Goal: Task Accomplishment & Management: Manage account settings

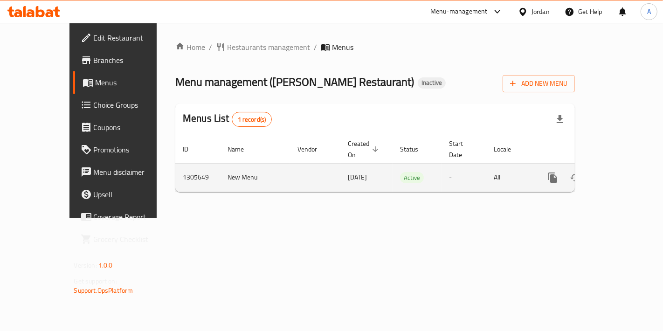
click at [619, 173] on link "enhanced table" at bounding box center [620, 177] width 22 height 22
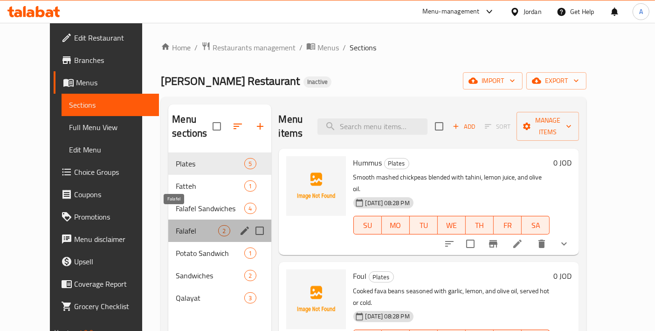
click at [176, 225] on span "Falafel" at bounding box center [197, 230] width 42 height 11
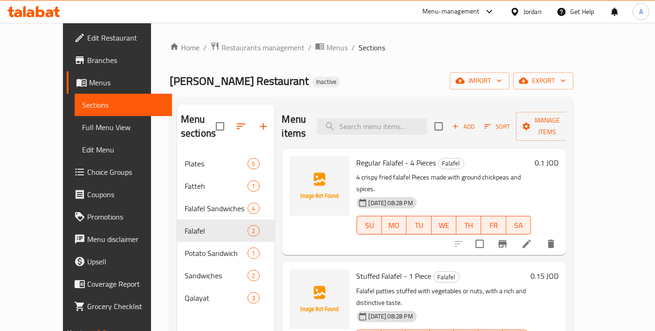
scroll to position [103, 0]
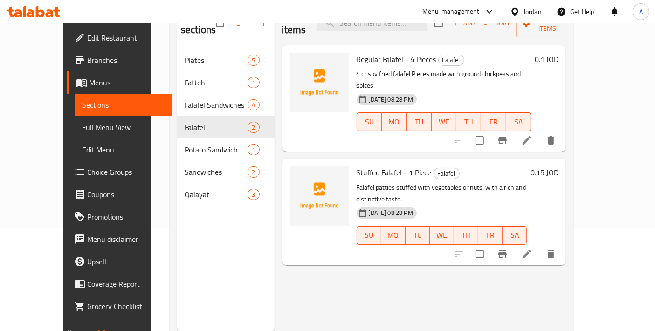
click at [540, 246] on li at bounding box center [527, 254] width 26 height 17
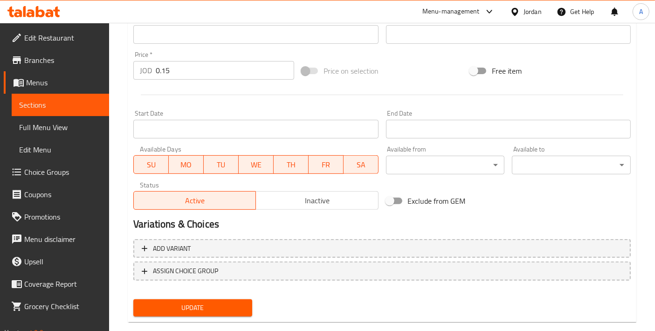
scroll to position [326, 0]
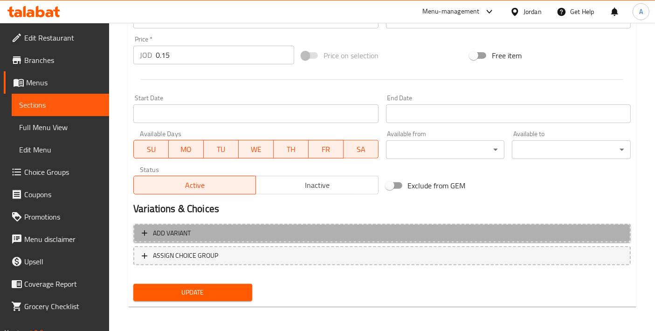
click at [193, 237] on span "Add variant" at bounding box center [382, 233] width 481 height 12
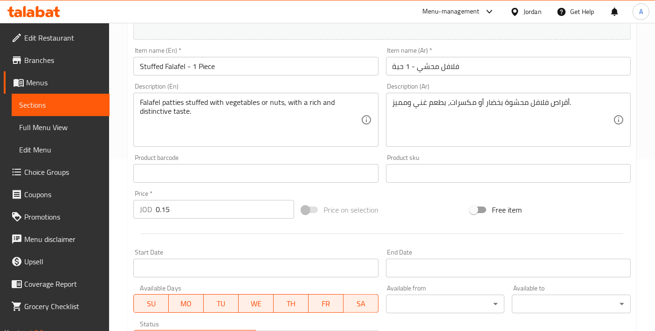
scroll to position [113, 0]
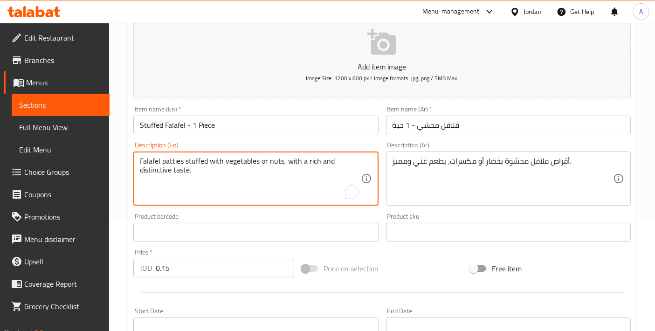
drag, startPoint x: 186, startPoint y: 158, endPoint x: 210, endPoint y: 155, distance: 24.5
click at [198, 157] on textarea "Falafel patties stuffed with vegetables or nuts, with a rich and distinctive ta…" at bounding box center [250, 179] width 220 height 44
drag, startPoint x: 187, startPoint y: 156, endPoint x: 199, endPoint y: 156, distance: 11.2
click at [199, 157] on textarea "Falafel patties stuffed with vegetables or nuts, with a rich and distinctive ta…" at bounding box center [250, 179] width 220 height 44
click at [190, 159] on textarea "Falafel patties stuffed with vegetables or nuts, with a rich and distinctive ta…" at bounding box center [250, 179] width 220 height 44
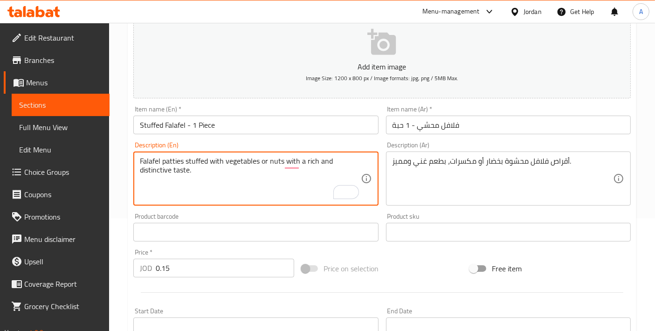
type textarea "Falafel patties stuffed with vegetables or nuts, with a rich and distinctive ta…"
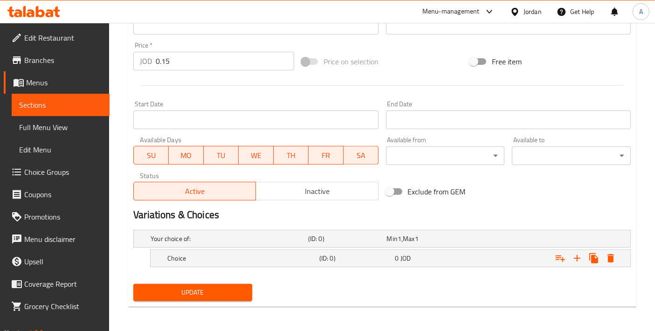
click at [234, 287] on span "Update" at bounding box center [193, 293] width 104 height 12
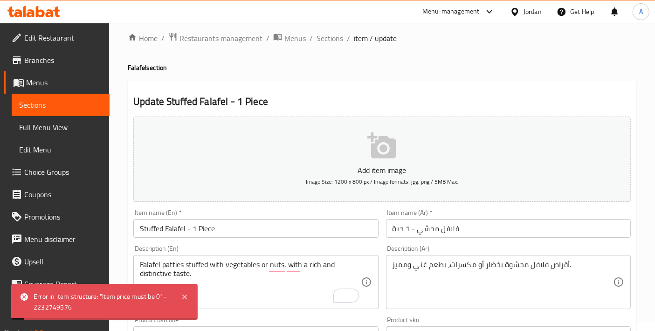
scroll to position [320, 0]
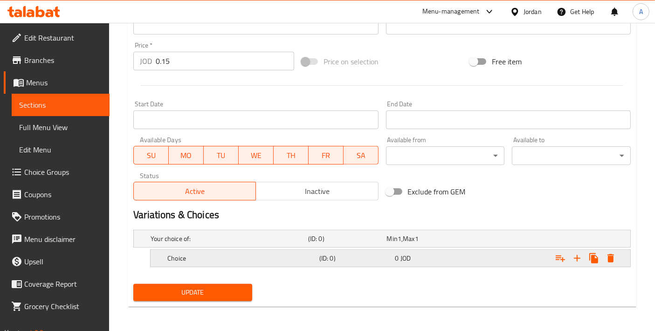
click at [248, 243] on h5 "Choice" at bounding box center [228, 238] width 154 height 9
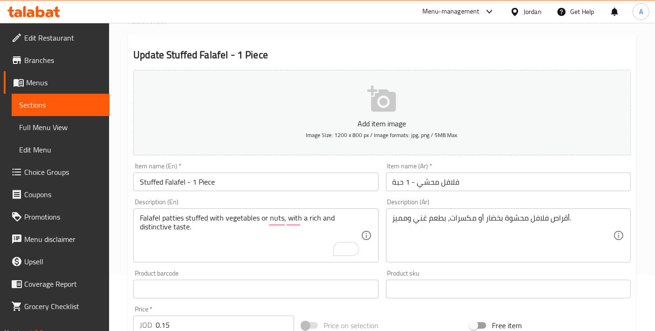
scroll to position [49, 0]
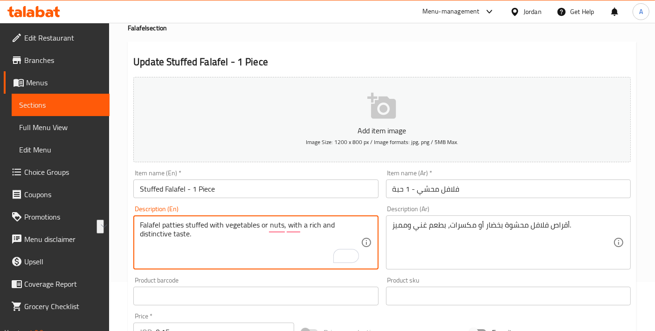
drag, startPoint x: 186, startPoint y: 221, endPoint x: 258, endPoint y: 220, distance: 71.8
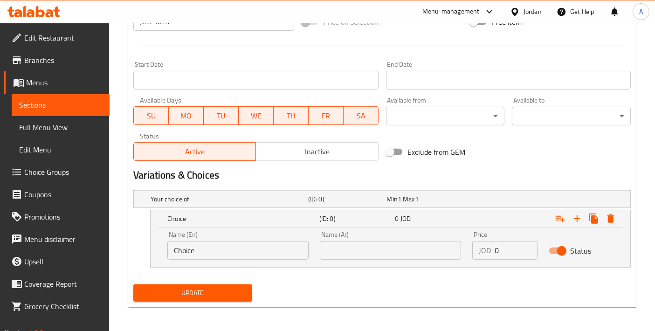
scroll to position [360, 0]
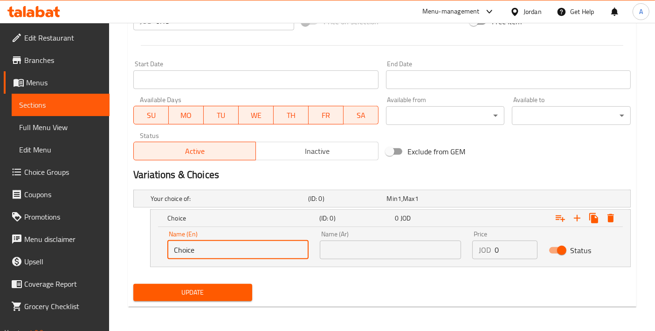
drag, startPoint x: 210, startPoint y: 245, endPoint x: 148, endPoint y: 241, distance: 61.6
click at [148, 241] on div "Choice (ID: 0) 0 JOD Name (En) Choice Name (En) Name (Ar) Name (Ar) Price JOD 0…" at bounding box center [381, 238] width 497 height 58
paste input "stuffed with vegetables"
type input "stuffed with vegetables"
click at [358, 256] on input "text" at bounding box center [390, 250] width 141 height 19
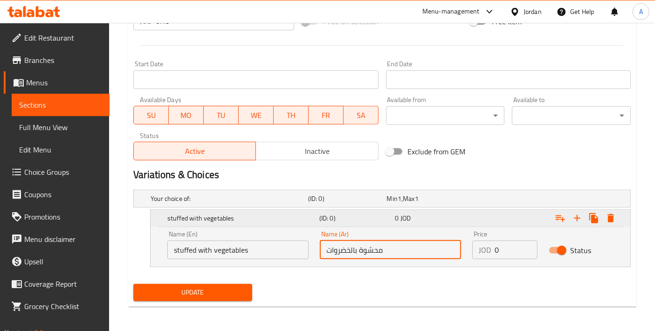
type input "محشوة بالخضروات"
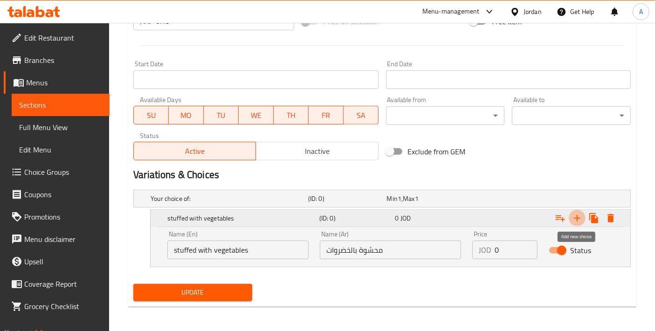
click at [575, 220] on icon "Expand" at bounding box center [576, 218] width 11 height 11
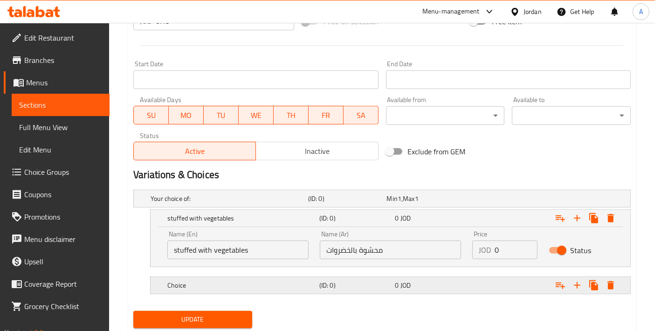
click at [193, 205] on div "Choice" at bounding box center [228, 198] width 158 height 13
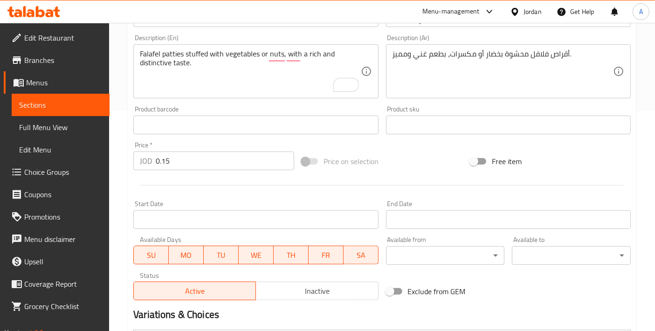
scroll to position [220, 0]
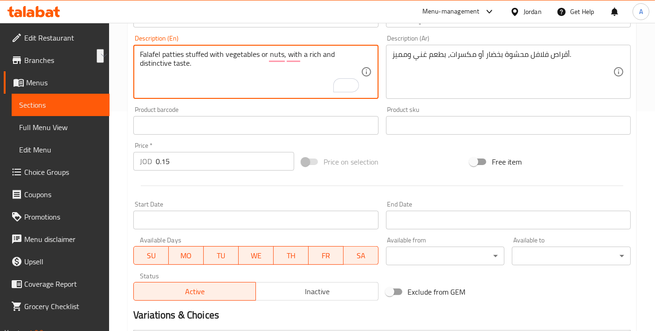
drag, startPoint x: 187, startPoint y: 52, endPoint x: 222, endPoint y: 57, distance: 35.3
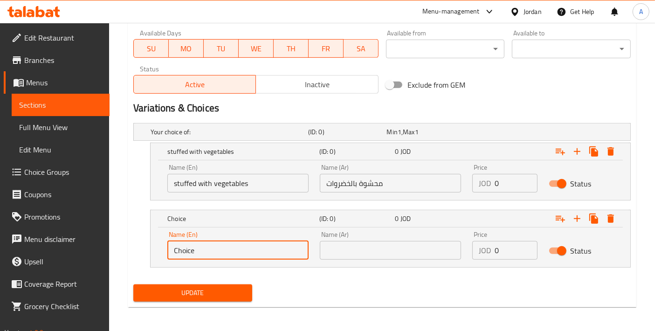
drag, startPoint x: 220, startPoint y: 242, endPoint x: 110, endPoint y: 246, distance: 109.1
paste input "stuffed with"
type input "stuffed with nuts"
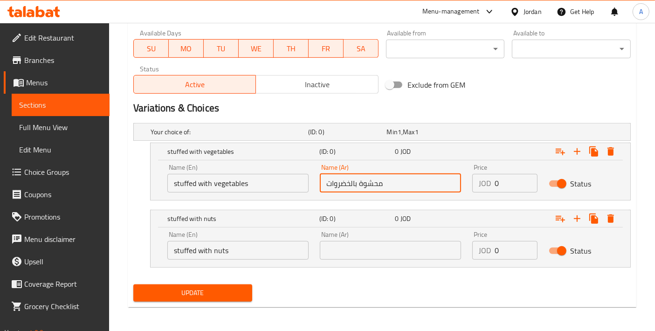
drag, startPoint x: 405, startPoint y: 183, endPoint x: 257, endPoint y: 187, distance: 147.4
click at [257, 187] on div "Name (En) stuffed with vegetables Name (En) Name (Ar) محشوة بالخضروات Name (Ar)…" at bounding box center [390, 178] width 457 height 40
click at [351, 251] on input "text" at bounding box center [390, 250] width 141 height 19
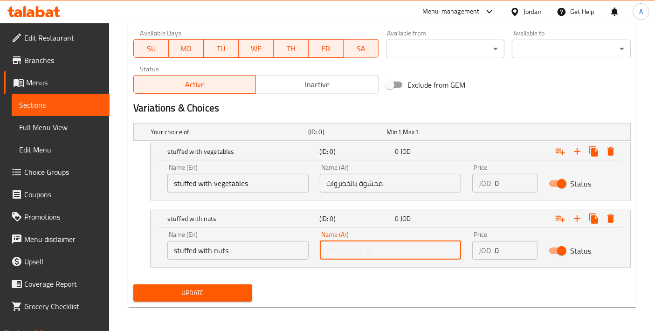
paste input "محشوة بالخضروات"
drag, startPoint x: 349, startPoint y: 248, endPoint x: 338, endPoint y: 248, distance: 10.3
click at [338, 248] on input "محشوة بالخضروات" at bounding box center [390, 250] width 141 height 19
drag, startPoint x: 326, startPoint y: 248, endPoint x: 349, endPoint y: 248, distance: 22.8
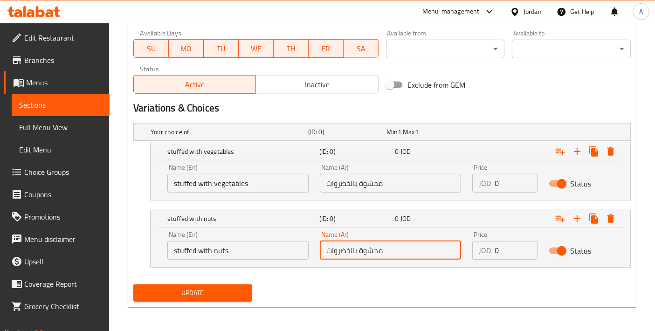
click at [349, 248] on input "محشوة بالخضروات" at bounding box center [390, 250] width 141 height 19
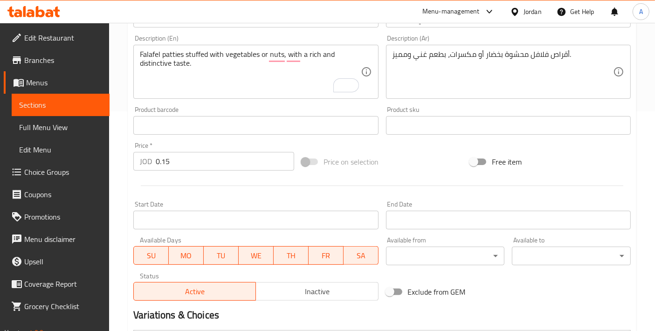
scroll to position [116, 0]
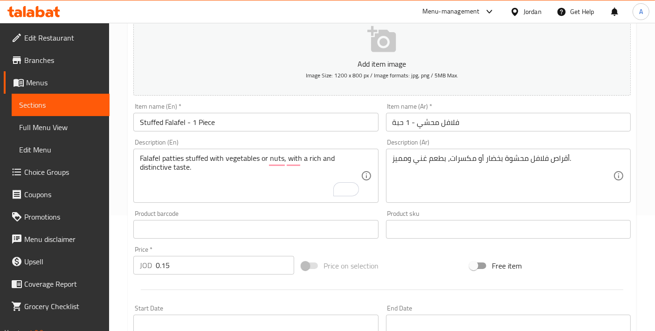
type input "محشوة بالمكسرات"
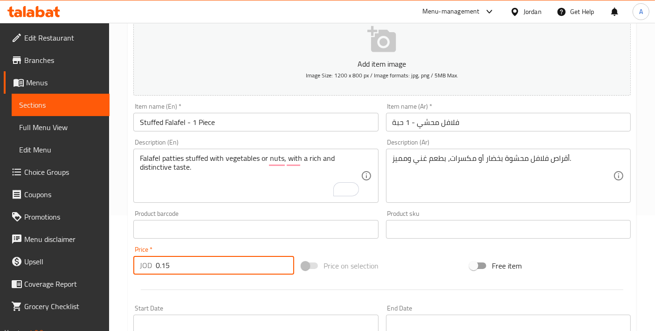
drag, startPoint x: 174, startPoint y: 264, endPoint x: 132, endPoint y: 264, distance: 42.4
click at [133, 264] on div "Price   * JOD 0.15 Price *" at bounding box center [214, 260] width 168 height 36
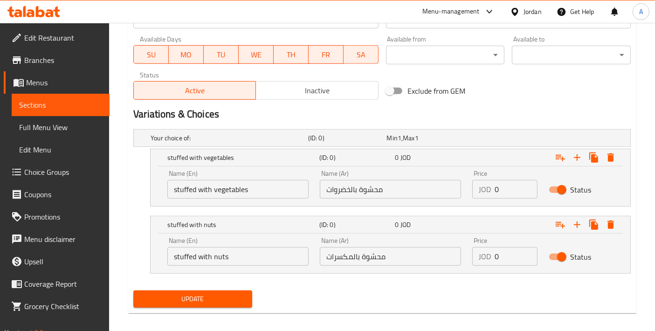
scroll to position [427, 0]
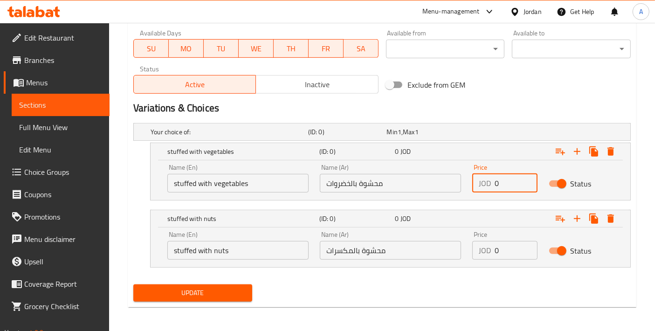
drag, startPoint x: 510, startPoint y: 183, endPoint x: 454, endPoint y: 183, distance: 56.4
click at [454, 183] on div "Name (En) stuffed with vegetables Name (En) Name (Ar) محشوة بالخضروات Name (Ar)…" at bounding box center [390, 178] width 457 height 40
paste input ".15"
type input "0.15"
drag, startPoint x: 498, startPoint y: 252, endPoint x: 461, endPoint y: 252, distance: 37.3
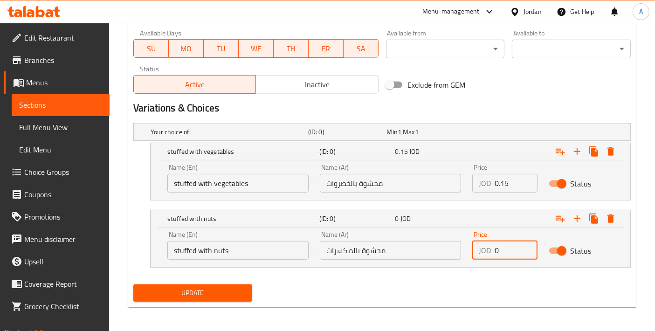
click at [461, 252] on div "Name (En) stuffed with nuts Name (En) Name (Ar) محشوة بالمكسرات Name (Ar) Price…" at bounding box center [390, 246] width 457 height 40
paste input ".15"
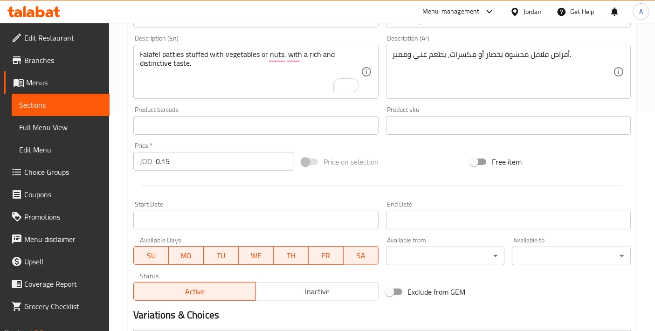
type input "0.15"
drag, startPoint x: 123, startPoint y: 155, endPoint x: 61, endPoint y: 145, distance: 62.8
click at [61, 145] on div "Edit Restaurant Branches Menus Sections Full Menu View Edit Menu Choice Groups …" at bounding box center [327, 171] width 655 height 737
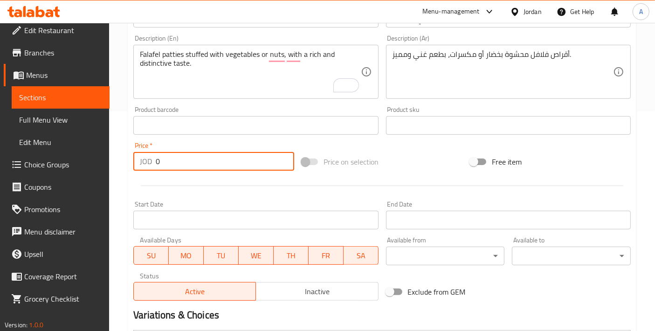
scroll to position [14, 0]
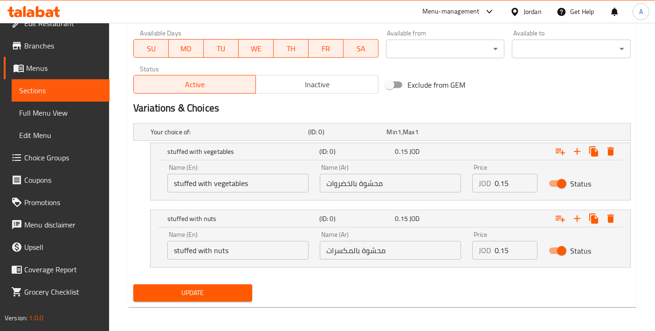
type input "0"
click at [193, 296] on span "Update" at bounding box center [193, 293] width 104 height 12
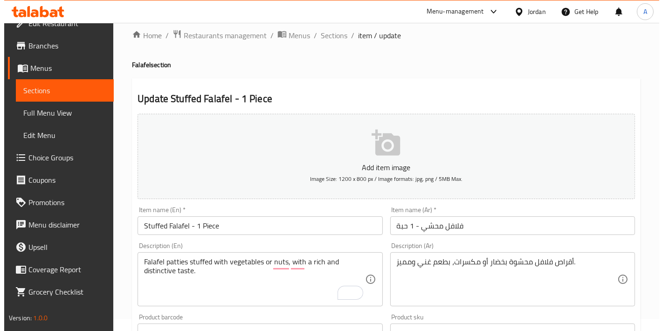
scroll to position [0, 0]
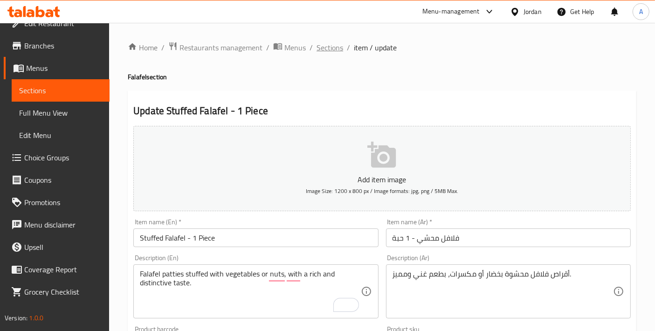
click at [325, 51] on span "Sections" at bounding box center [330, 47] width 27 height 11
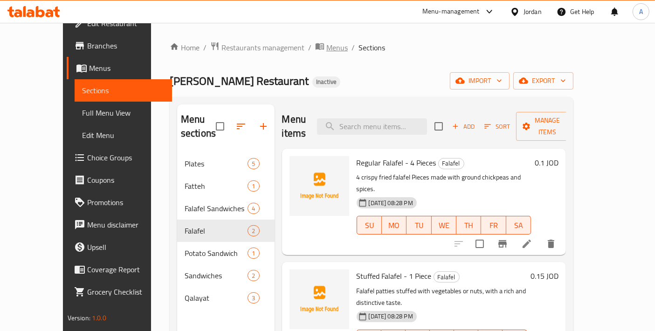
click at [326, 51] on span "Menus" at bounding box center [336, 47] width 21 height 11
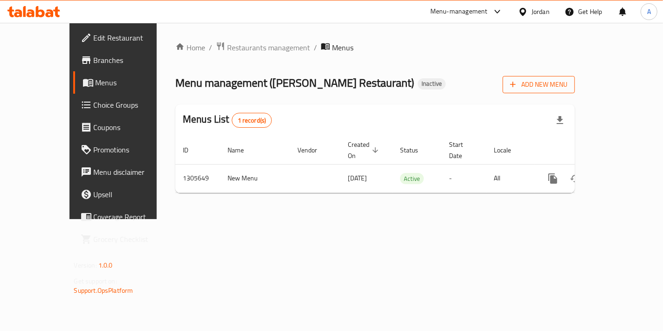
click at [517, 83] on icon "button" at bounding box center [512, 84] width 9 height 9
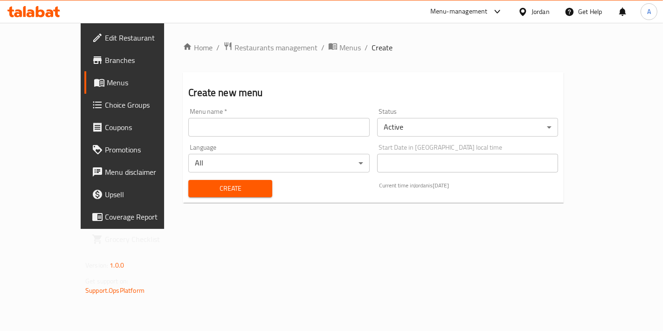
click at [286, 128] on input "text" at bounding box center [278, 127] width 181 height 19
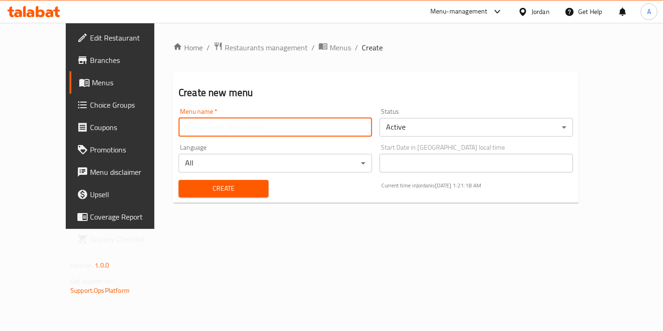
type input "Test 2"
click at [419, 130] on body "​ Menu-management Jordan Get Help A Edit Restaurant Branches Menus Choice Group…" at bounding box center [331, 177] width 663 height 308
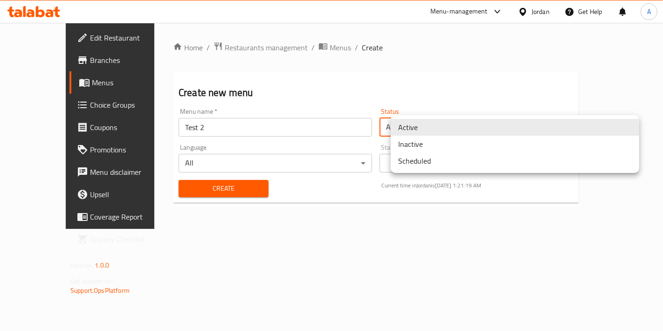
click at [421, 144] on li "Inactive" at bounding box center [515, 144] width 248 height 17
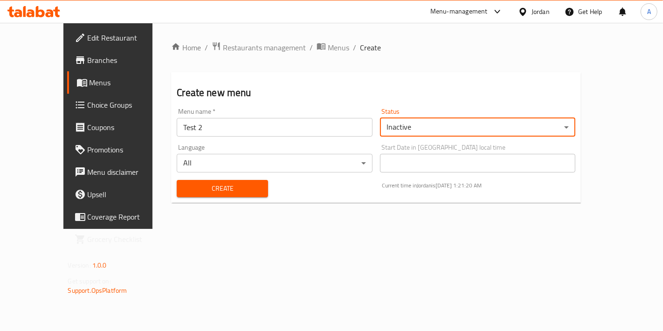
click at [255, 188] on div "Create" at bounding box center [222, 188] width 103 height 28
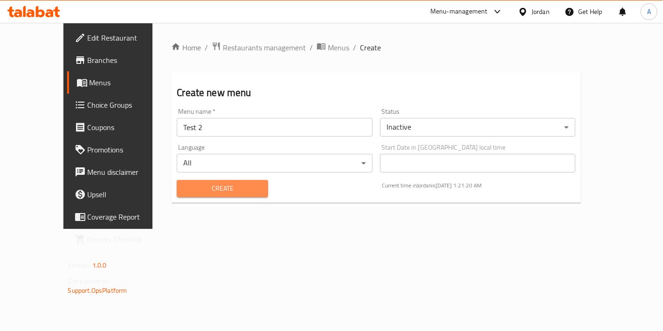
click at [243, 188] on span "Create" at bounding box center [222, 189] width 76 height 12
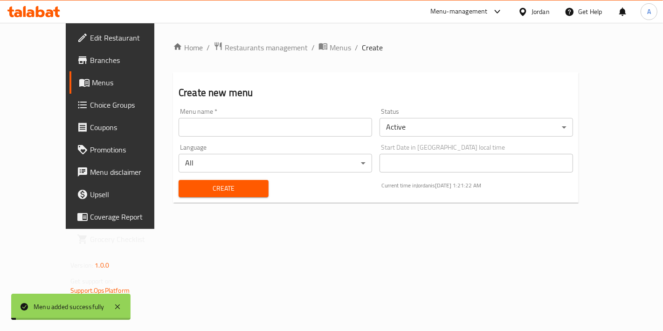
click at [330, 49] on span "Menus" at bounding box center [340, 47] width 21 height 11
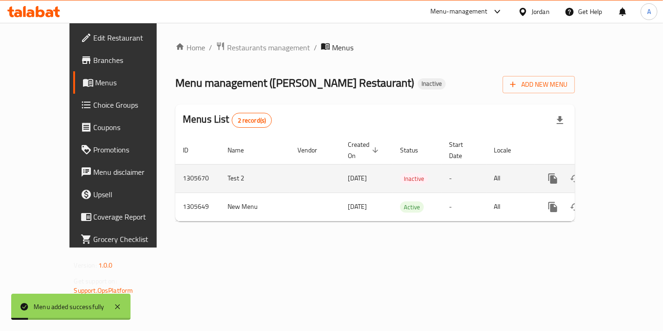
click at [626, 173] on icon "enhanced table" at bounding box center [619, 178] width 11 height 11
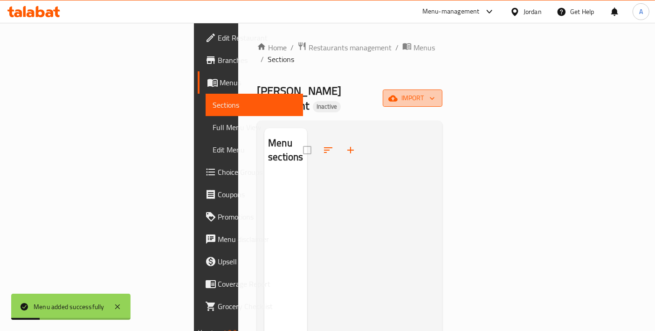
click at [442, 89] on button "import" at bounding box center [413, 97] width 60 height 17
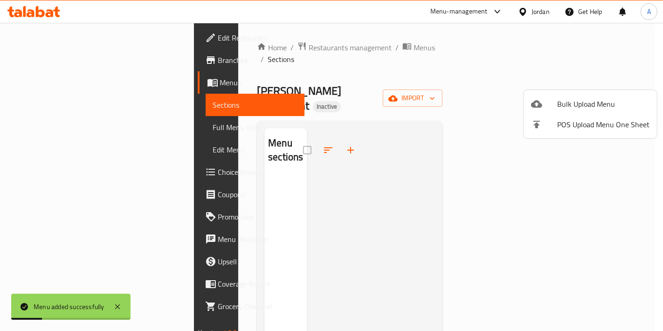
click at [585, 98] on span "Bulk Upload Menu" at bounding box center [603, 103] width 92 height 11
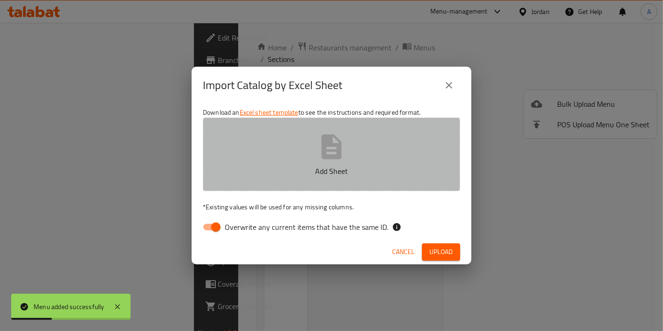
click at [362, 172] on p "Add Sheet" at bounding box center [331, 170] width 228 height 11
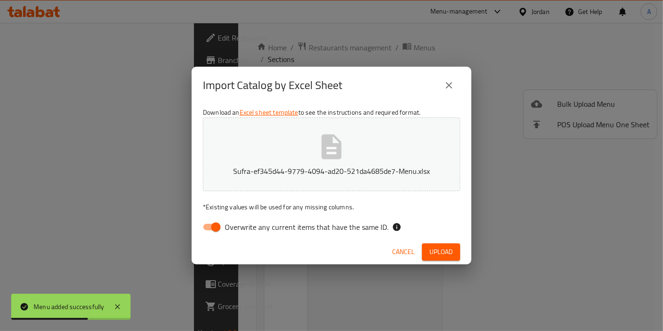
click at [218, 227] on input "Overwrite any current items that have the same ID." at bounding box center [215, 227] width 53 height 18
checkbox input "false"
click at [449, 250] on span "Upload" at bounding box center [440, 252] width 23 height 12
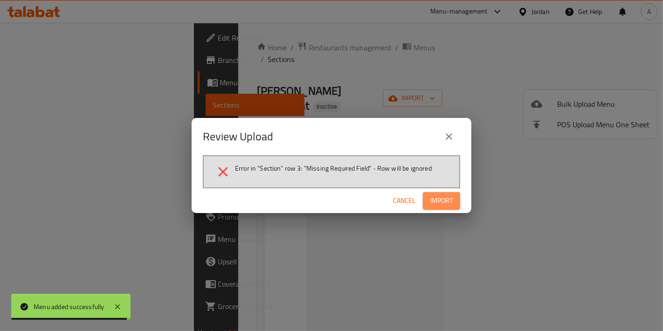
click at [430, 193] on button "Import" at bounding box center [441, 200] width 37 height 17
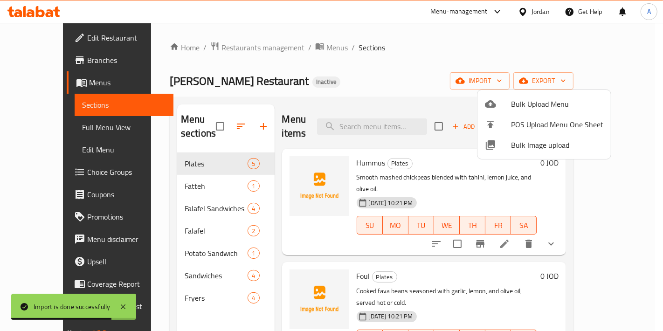
click at [229, 152] on div at bounding box center [331, 165] width 663 height 331
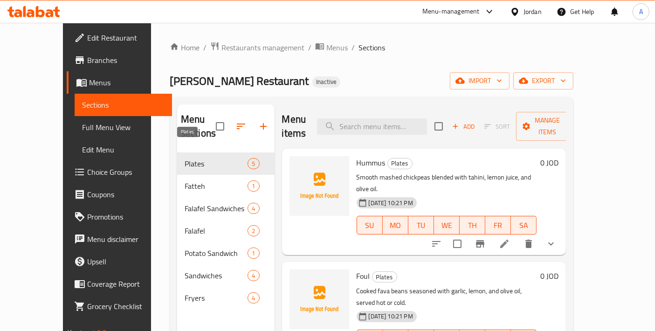
click at [197, 158] on span "Plates" at bounding box center [216, 163] width 63 height 11
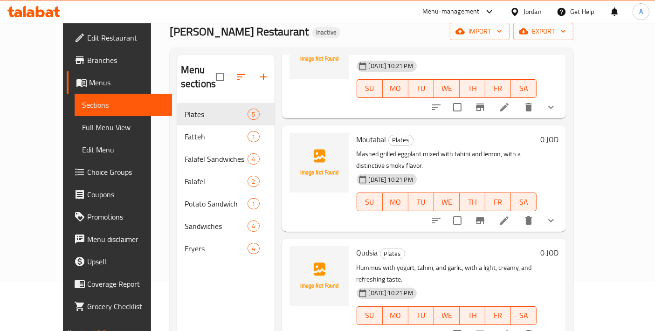
scroll to position [27, 0]
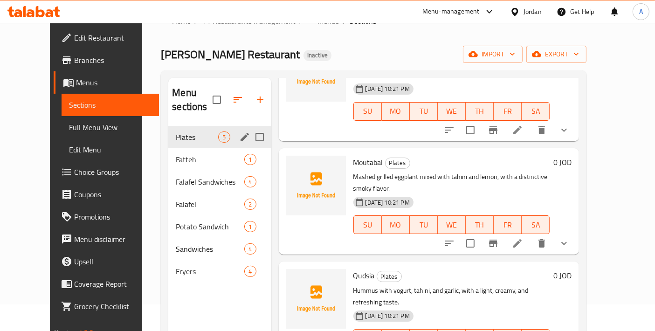
click at [250, 127] on input "Menu sections" at bounding box center [260, 137] width 20 height 20
checkbox input "true"
click at [253, 154] on input "Menu sections" at bounding box center [260, 160] width 20 height 20
checkbox input "true"
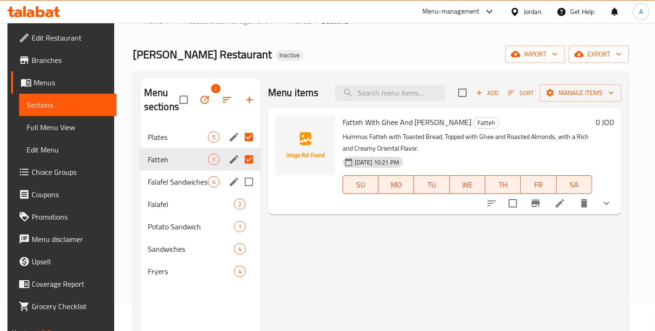
click at [252, 181] on input "Menu sections" at bounding box center [249, 182] width 20 height 20
checkbox input "true"
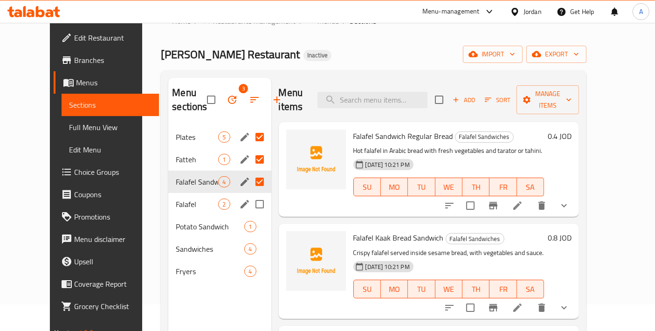
click at [250, 205] on input "Menu sections" at bounding box center [260, 204] width 20 height 20
checkbox input "true"
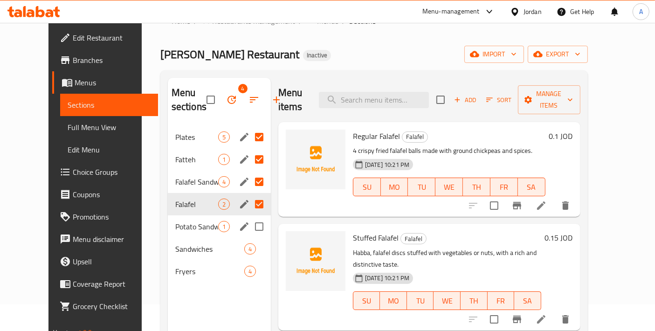
click at [251, 224] on input "Menu sections" at bounding box center [259, 227] width 20 height 20
checkbox input "true"
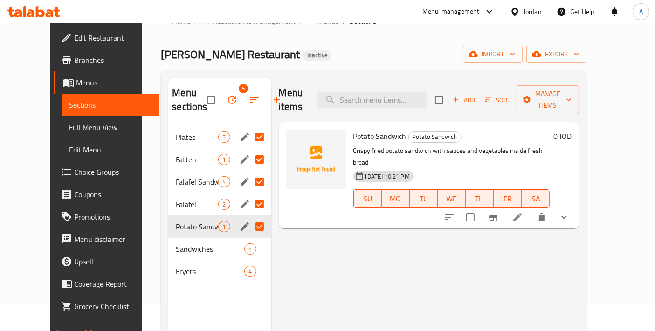
click at [228, 96] on icon "button" at bounding box center [232, 100] width 8 height 8
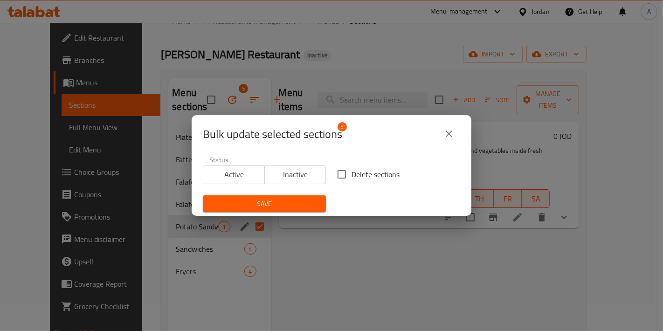
click at [337, 172] on input "Delete sections" at bounding box center [342, 175] width 20 height 20
checkbox input "true"
click at [294, 206] on span "Save" at bounding box center [264, 204] width 108 height 12
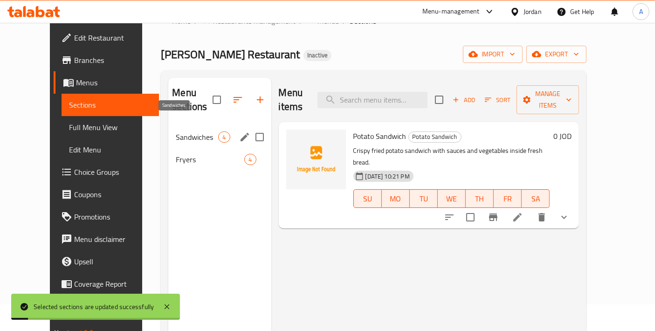
click at [176, 131] on span "Sandwiches" at bounding box center [197, 136] width 42 height 11
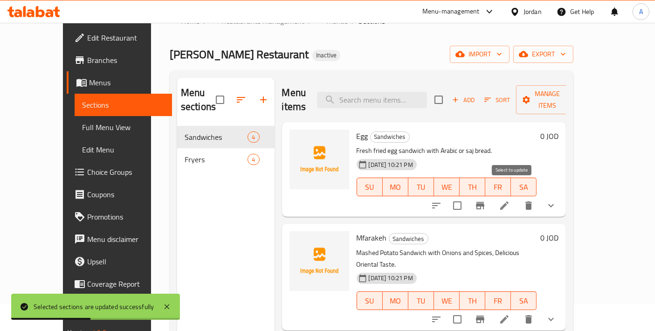
click at [467, 196] on input "checkbox" at bounding box center [457, 206] width 20 height 20
checkbox input "true"
click at [467, 310] on input "checkbox" at bounding box center [457, 320] width 20 height 20
checkbox input "true"
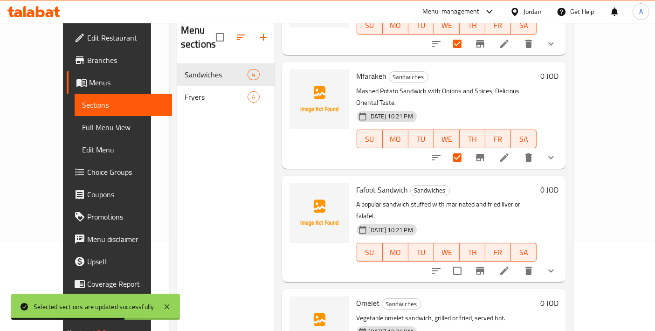
scroll to position [130, 0]
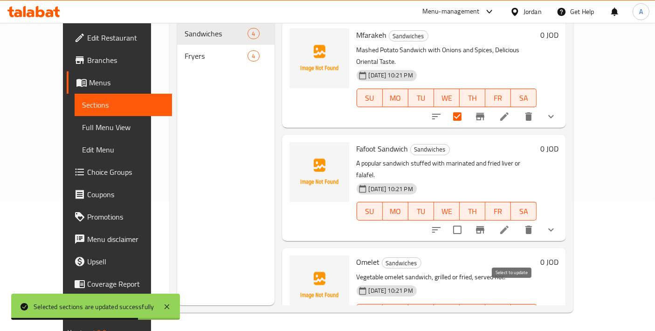
click at [467, 322] on input "checkbox" at bounding box center [457, 332] width 20 height 20
checkbox input "true"
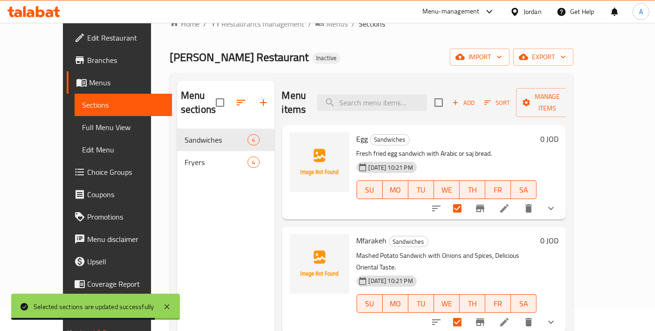
scroll to position [0, 0]
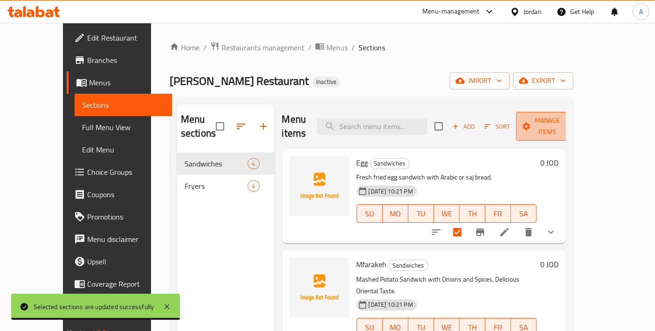
click at [557, 125] on button "Manage items" at bounding box center [547, 126] width 62 height 29
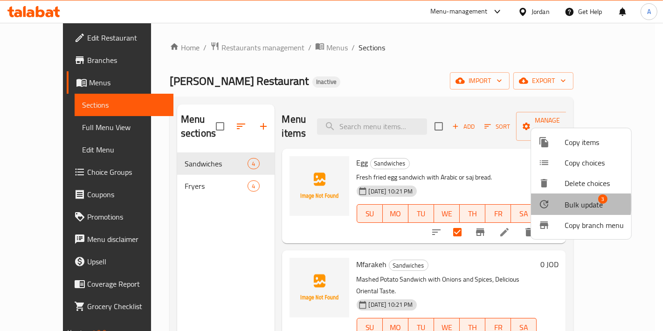
click at [566, 203] on span "Bulk update" at bounding box center [583, 204] width 38 height 11
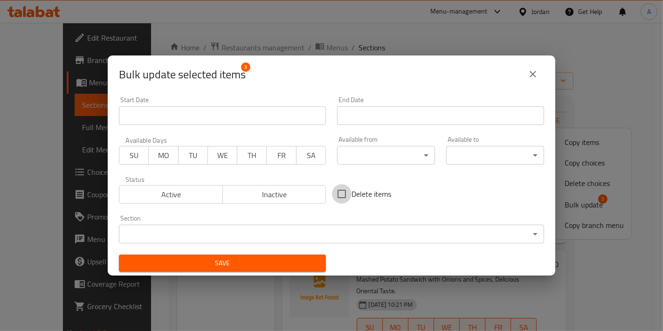
click at [341, 190] on input "Delete items" at bounding box center [342, 194] width 20 height 20
checkbox input "true"
click at [294, 255] on button "Save" at bounding box center [222, 263] width 207 height 17
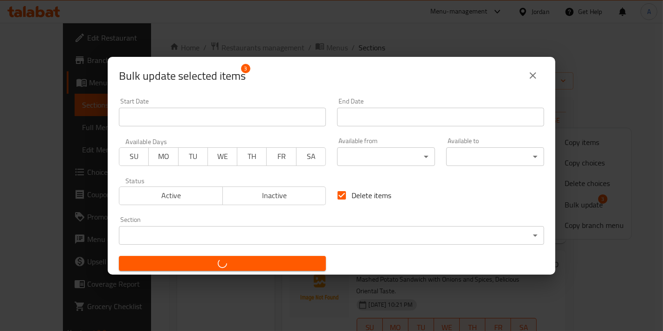
checkbox input "false"
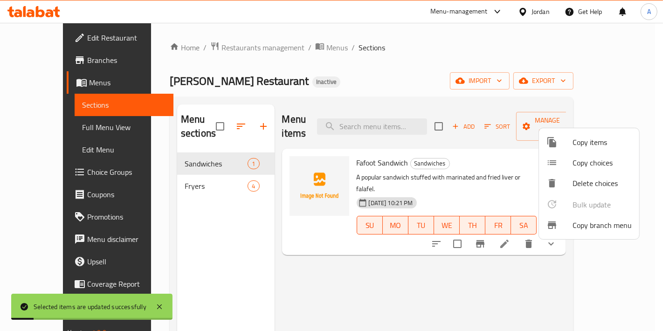
click at [188, 170] on div at bounding box center [331, 165] width 663 height 331
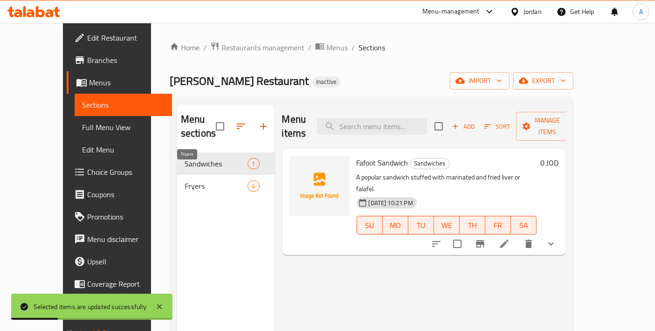
click at [188, 180] on span "Fryers" at bounding box center [216, 185] width 63 height 11
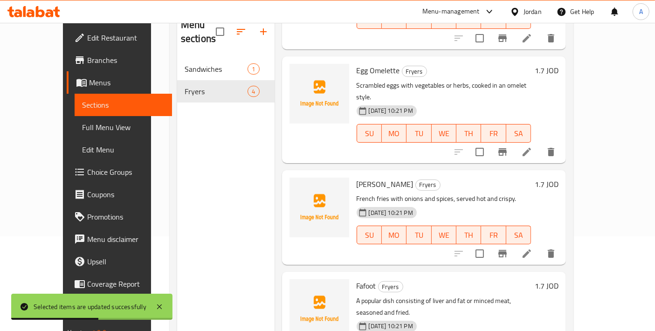
scroll to position [130, 0]
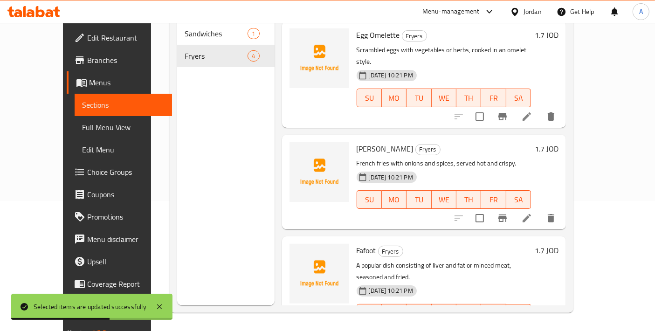
click at [489, 208] on input "checkbox" at bounding box center [480, 218] width 20 height 20
checkbox input "true"
click at [536, 102] on div "Menu items Add Sort Manage items Fried Eggs Fryers Traditional fried eggs, serv…" at bounding box center [421, 139] width 292 height 331
click at [489, 107] on input "checkbox" at bounding box center [480, 117] width 20 height 20
checkbox input "true"
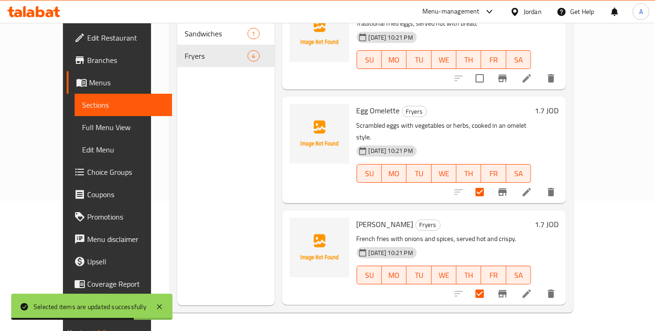
scroll to position [0, 0]
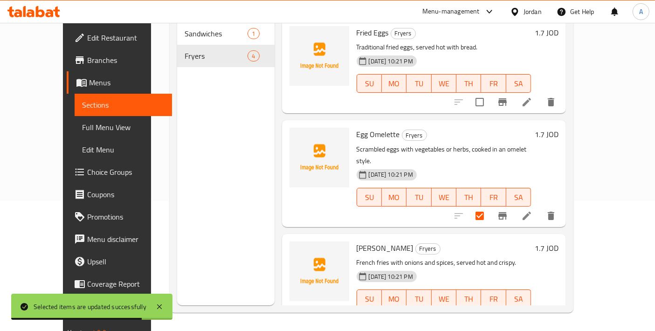
click at [530, 100] on div "Menu items Add Sort Manage items Fried Eggs Fryers Traditional fried eggs, serv…" at bounding box center [421, 139] width 292 height 331
click at [489, 96] on input "checkbox" at bounding box center [480, 102] width 20 height 20
checkbox input "true"
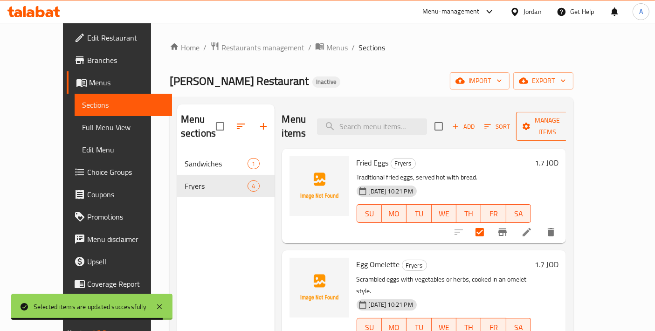
click at [568, 123] on span "Manage items" at bounding box center [547, 126] width 48 height 23
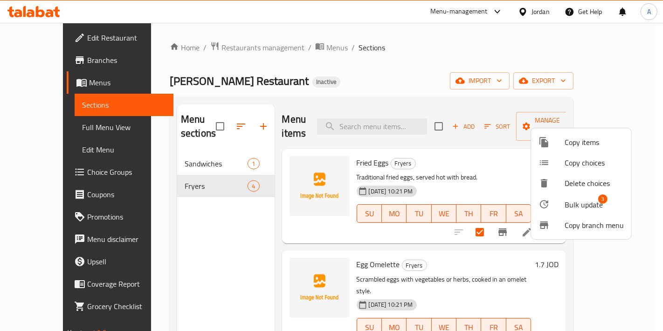
click at [586, 201] on span "Bulk update" at bounding box center [583, 204] width 38 height 11
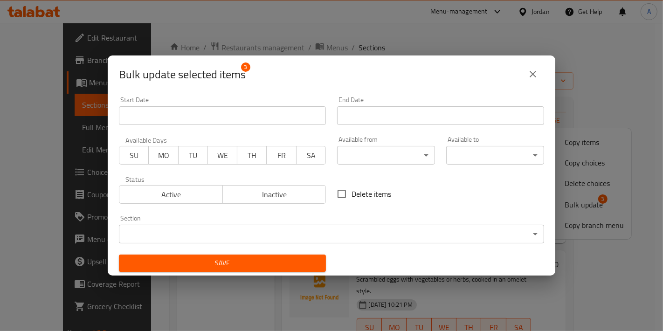
click at [336, 195] on input "Delete items" at bounding box center [342, 194] width 20 height 20
checkbox input "true"
click at [278, 266] on span "Save" at bounding box center [222, 263] width 192 height 12
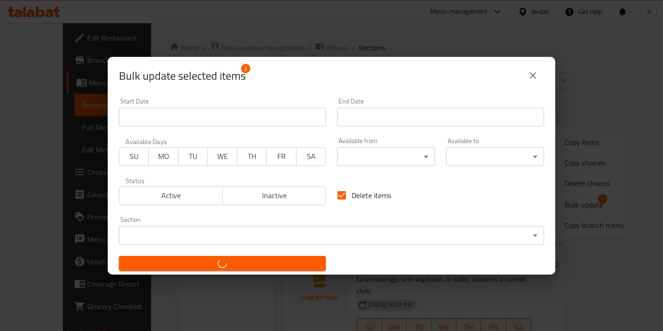
checkbox input "false"
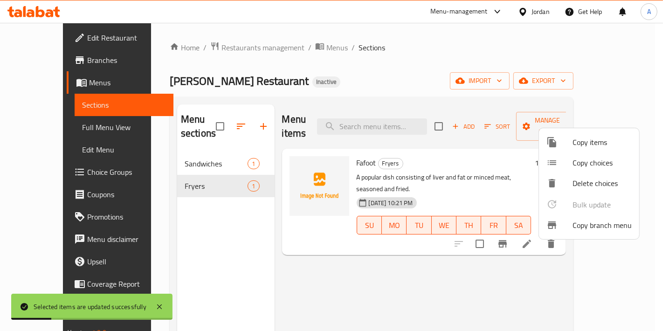
click at [353, 232] on div at bounding box center [331, 165] width 663 height 331
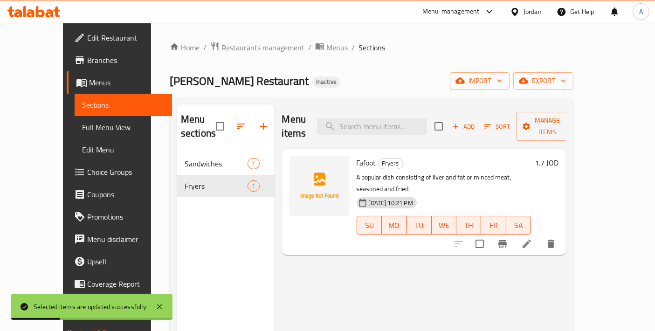
click at [488, 251] on div "Menu items Add Sort Manage items Fafoot Fryers A popular dish consisting of liv…" at bounding box center [421, 269] width 292 height 331
click at [326, 52] on span "Menus" at bounding box center [336, 47] width 21 height 11
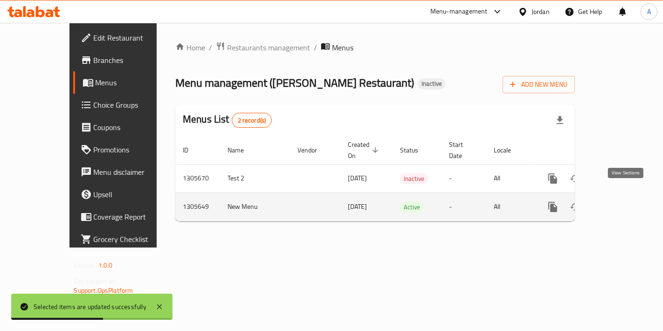
click at [626, 201] on icon "enhanced table" at bounding box center [619, 206] width 11 height 11
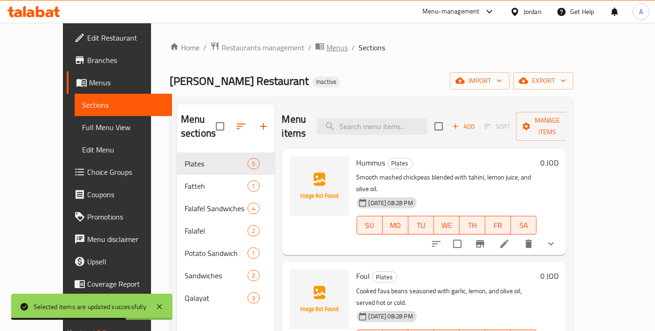
click at [326, 49] on span "Menus" at bounding box center [336, 47] width 21 height 11
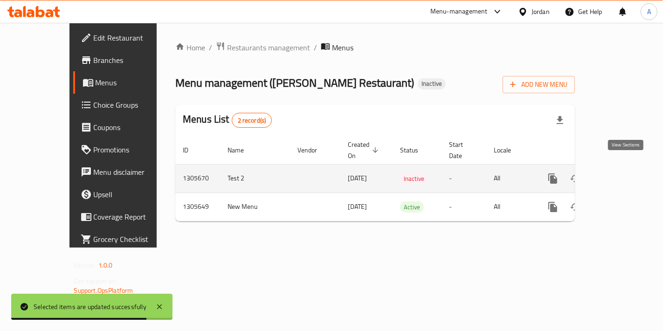
click at [631, 168] on link "enhanced table" at bounding box center [620, 178] width 22 height 22
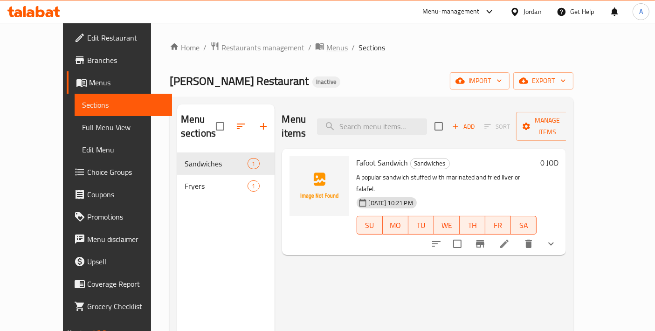
click at [315, 50] on span "breadcrumb" at bounding box center [320, 47] width 11 height 12
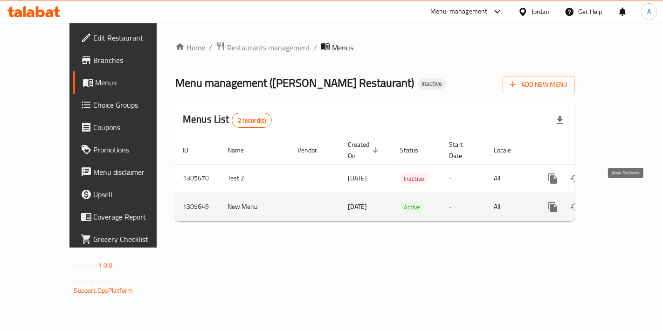
click at [626, 201] on icon "enhanced table" at bounding box center [619, 206] width 11 height 11
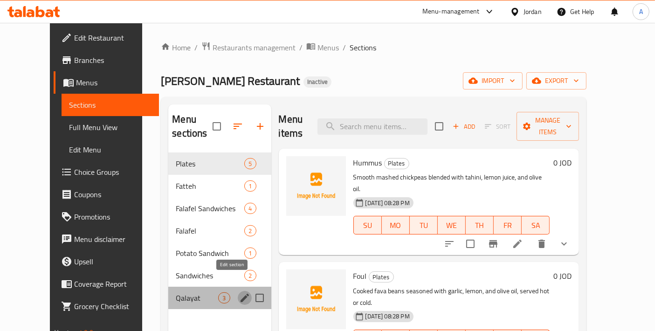
click at [239, 292] on icon "edit" at bounding box center [244, 297] width 11 height 11
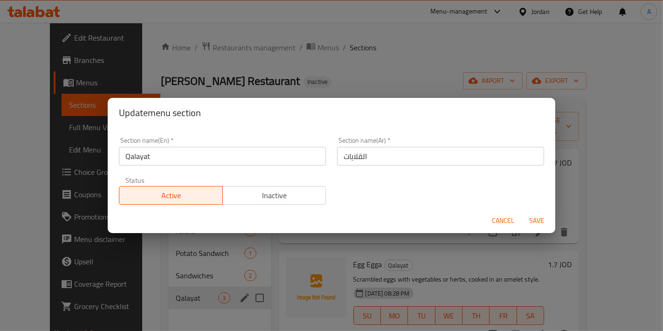
click at [207, 161] on input "Qalayat" at bounding box center [222, 156] width 207 height 19
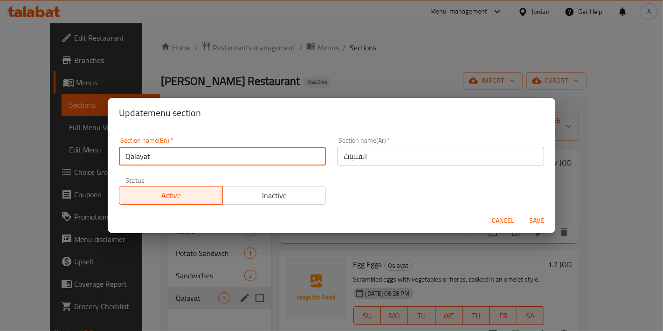
click at [207, 161] on input "Qalayat" at bounding box center [222, 156] width 207 height 19
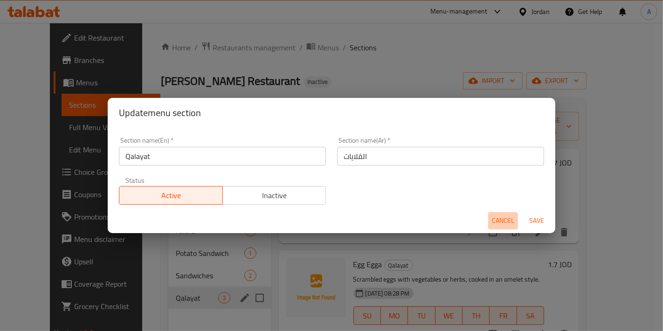
click at [496, 220] on span "Cancel" at bounding box center [503, 221] width 22 height 12
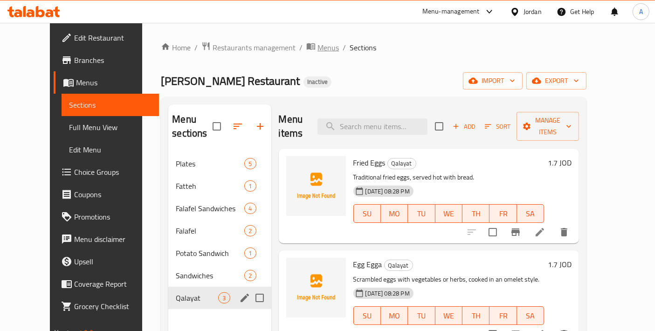
click at [317, 53] on span "Menus" at bounding box center [327, 47] width 21 height 11
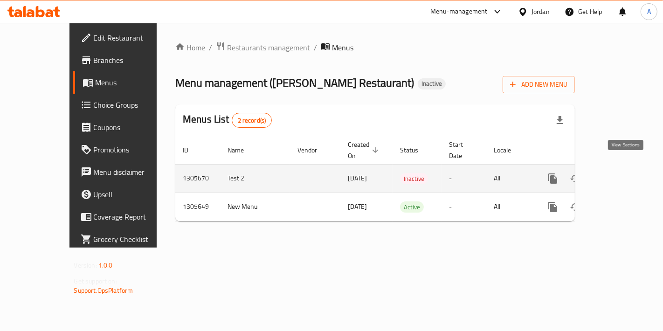
click at [628, 173] on link "enhanced table" at bounding box center [620, 178] width 22 height 22
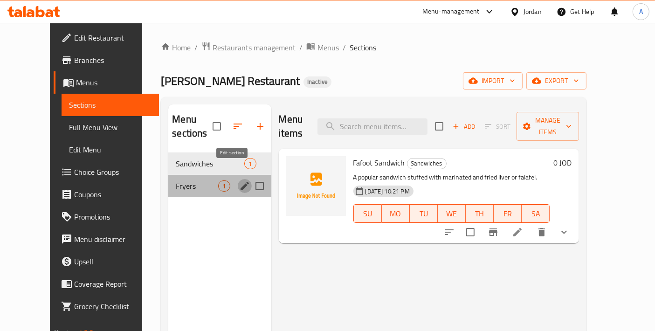
click at [241, 182] on icon "edit" at bounding box center [245, 186] width 8 height 8
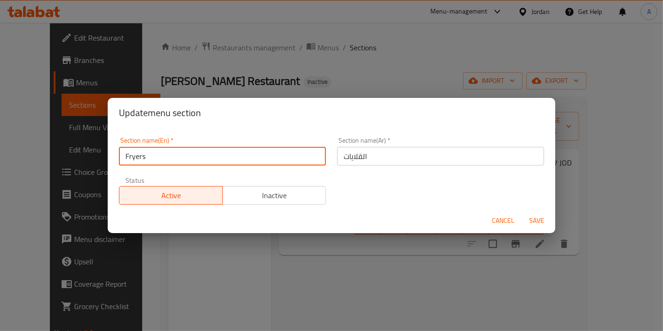
drag, startPoint x: 186, startPoint y: 161, endPoint x: 48, endPoint y: 144, distance: 140.0
click at [48, 144] on div "Update menu section Section name(En)   * Fryers Section name(En) * Section name…" at bounding box center [331, 165] width 663 height 331
paste input "Qalayat"
type input "Qalayat"
click at [522, 212] on button "Save" at bounding box center [537, 220] width 30 height 17
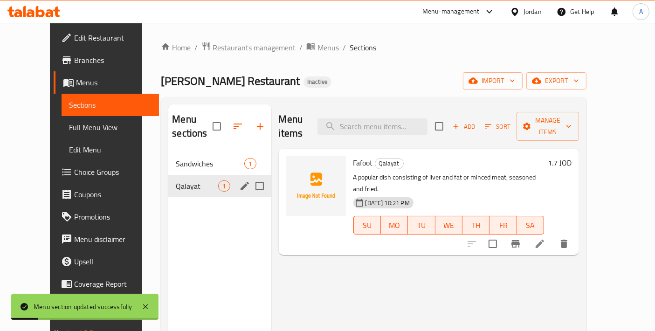
click at [168, 178] on div "Qalayat 1" at bounding box center [219, 186] width 103 height 22
click at [176, 158] on span "Sandwiches" at bounding box center [197, 163] width 42 height 11
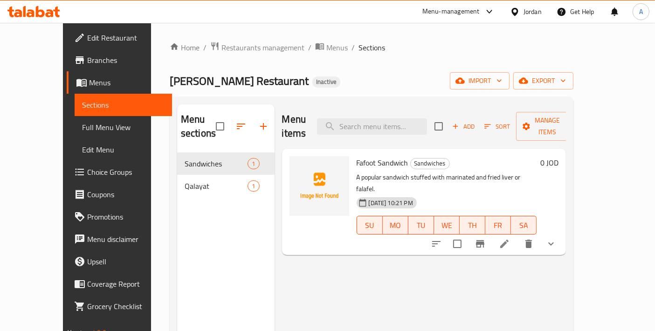
click at [517, 235] on li at bounding box center [504, 243] width 26 height 17
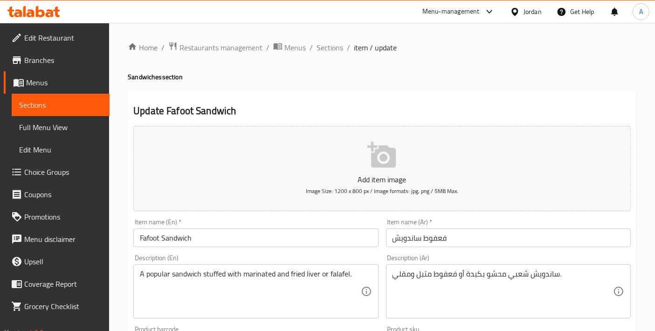
click at [326, 52] on span "Sections" at bounding box center [330, 47] width 27 height 11
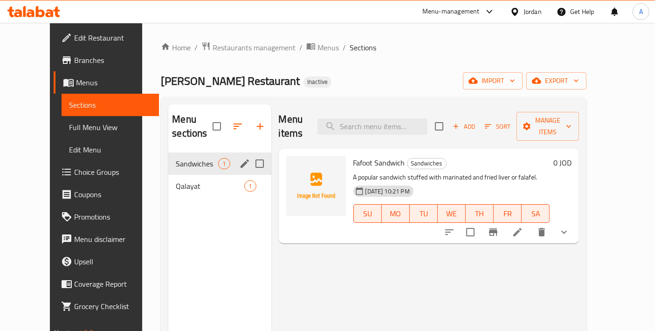
click at [241, 159] on icon "edit" at bounding box center [245, 163] width 8 height 8
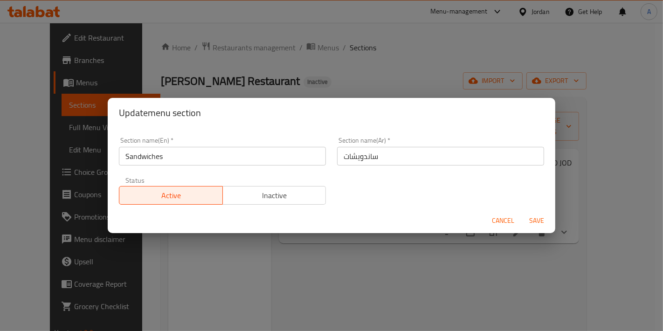
click at [500, 222] on span "Cancel" at bounding box center [503, 221] width 22 height 12
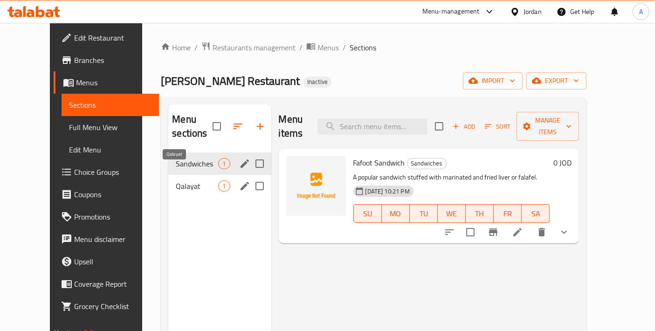
click at [200, 180] on span "Qalayat" at bounding box center [197, 185] width 42 height 11
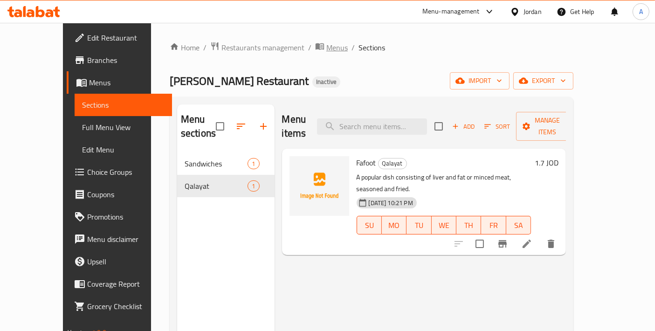
click at [326, 51] on span "Menus" at bounding box center [336, 47] width 21 height 11
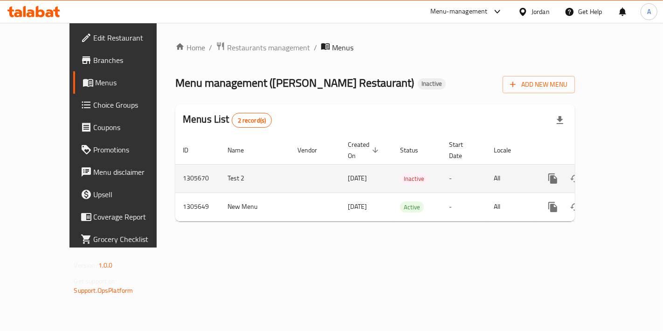
click at [603, 173] on icon "enhanced table" at bounding box center [597, 178] width 11 height 11
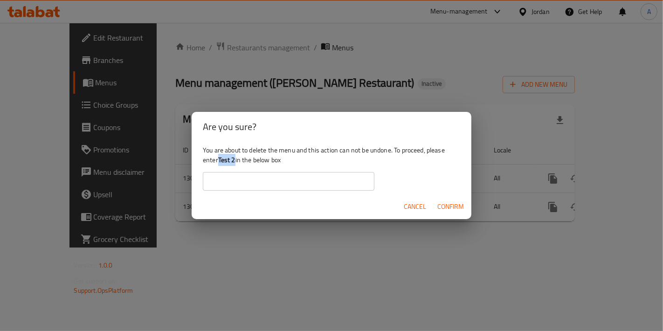
drag, startPoint x: 218, startPoint y: 159, endPoint x: 236, endPoint y: 160, distance: 18.2
click at [236, 160] on div "You are about to delete the menu and this action can not be undone. To proceed,…" at bounding box center [332, 168] width 280 height 52
copy div "Test 2"
click at [225, 181] on input "text" at bounding box center [289, 181] width 172 height 19
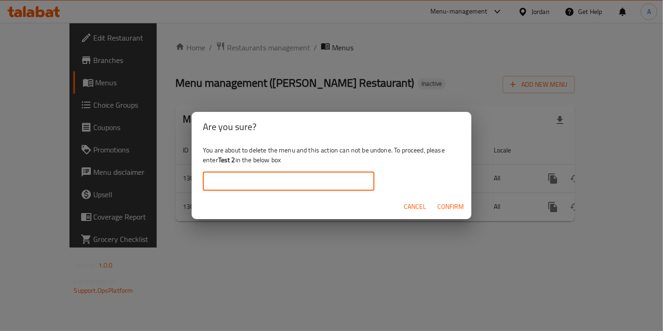
paste input "Test 2"
drag, startPoint x: 212, startPoint y: 180, endPoint x: 188, endPoint y: 180, distance: 23.8
click at [188, 180] on div "Are you sure? You are about to delete the menu and this action can not be undon…" at bounding box center [331, 165] width 663 height 331
type input "Test 2"
click at [446, 210] on span "Confirm" at bounding box center [450, 207] width 27 height 12
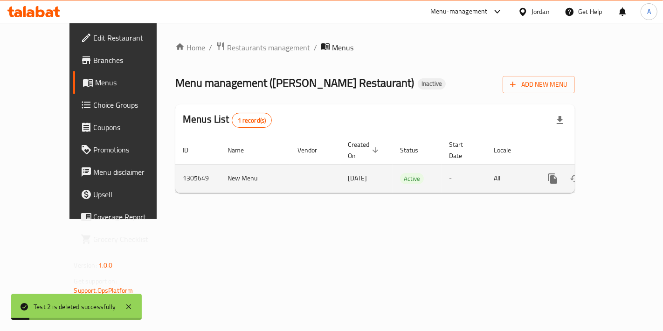
click at [619, 173] on icon "enhanced table" at bounding box center [619, 178] width 11 height 11
